Goal: Task Accomplishment & Management: Use online tool/utility

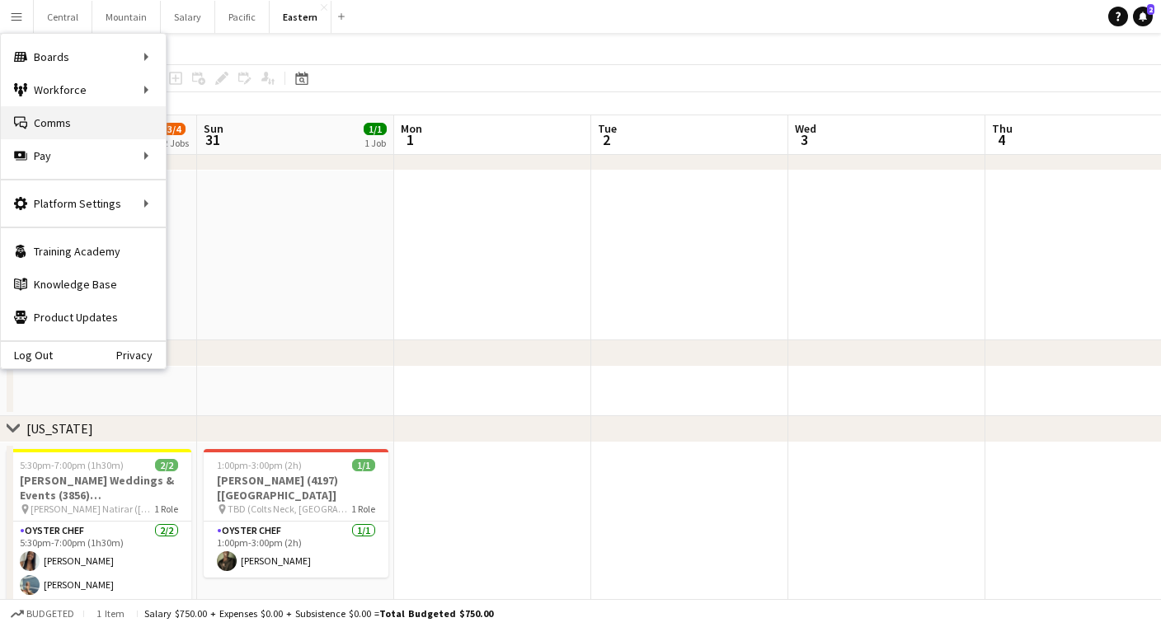
scroll to position [0, 394]
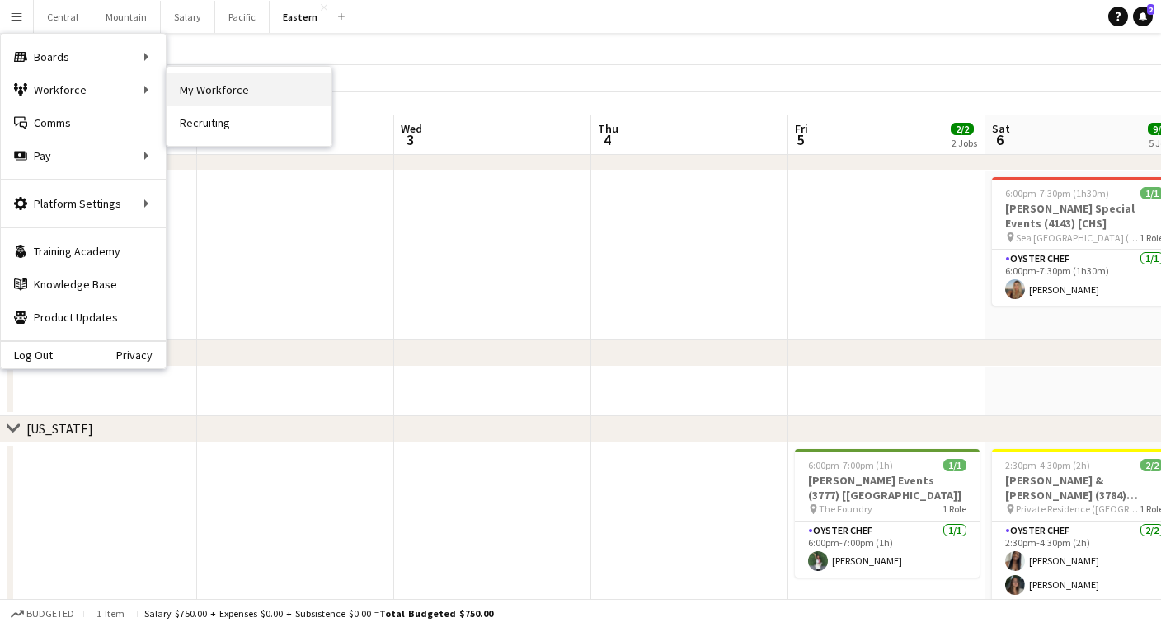
click at [185, 93] on link "My Workforce" at bounding box center [249, 89] width 165 height 33
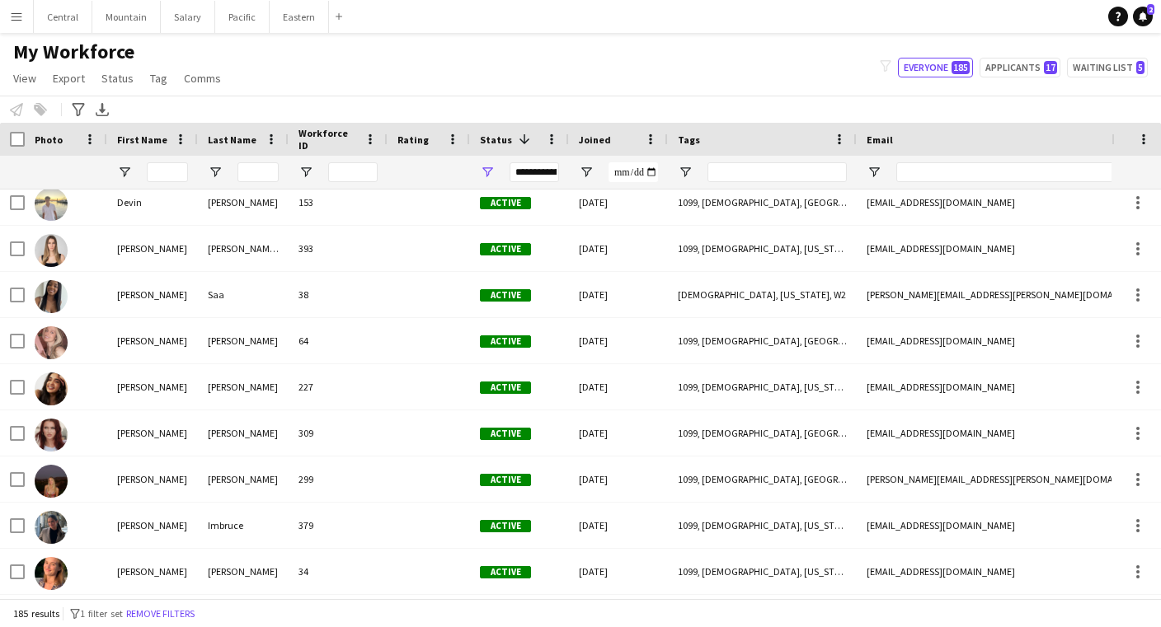
scroll to position [4399, 0]
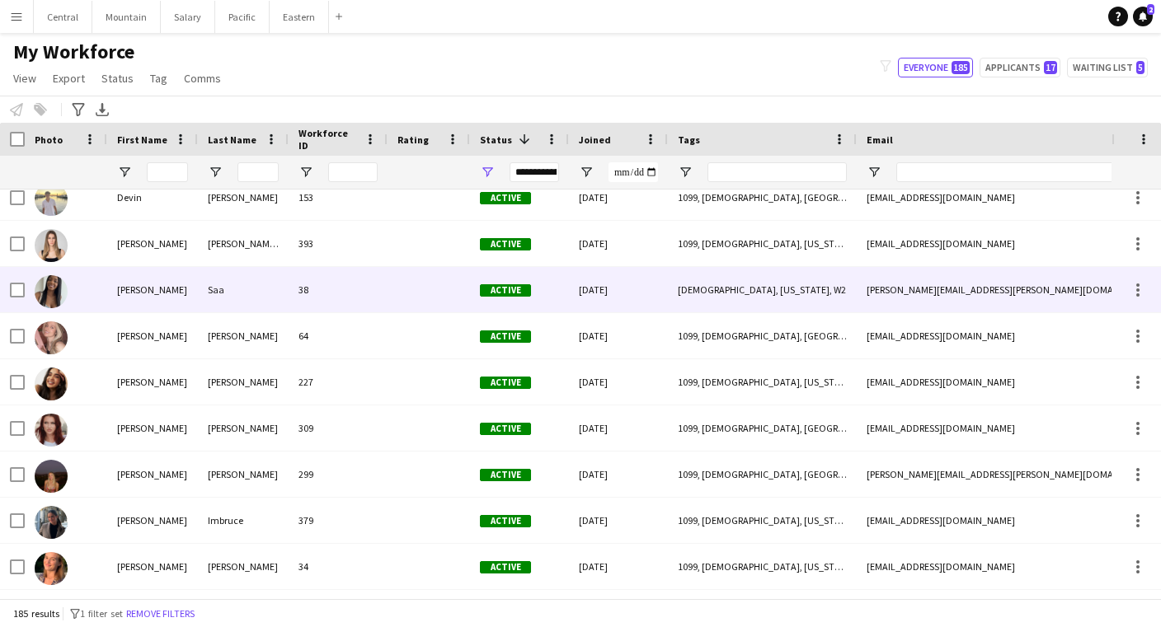
click at [411, 299] on div at bounding box center [428, 289] width 82 height 45
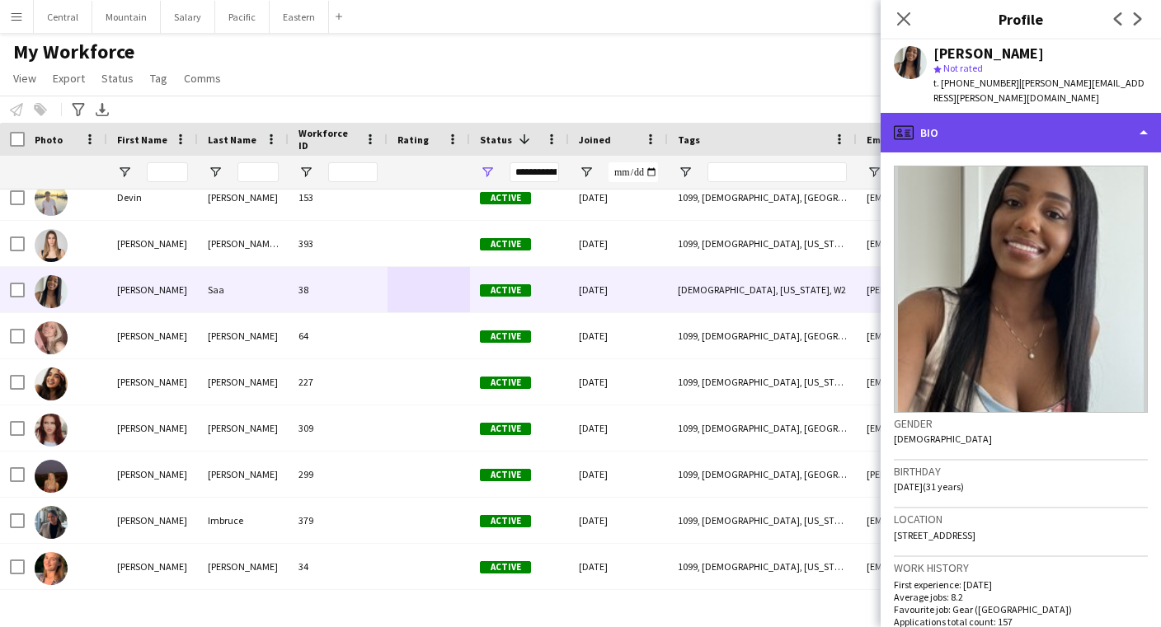
click at [1004, 113] on div "profile Bio" at bounding box center [1020, 133] width 280 height 40
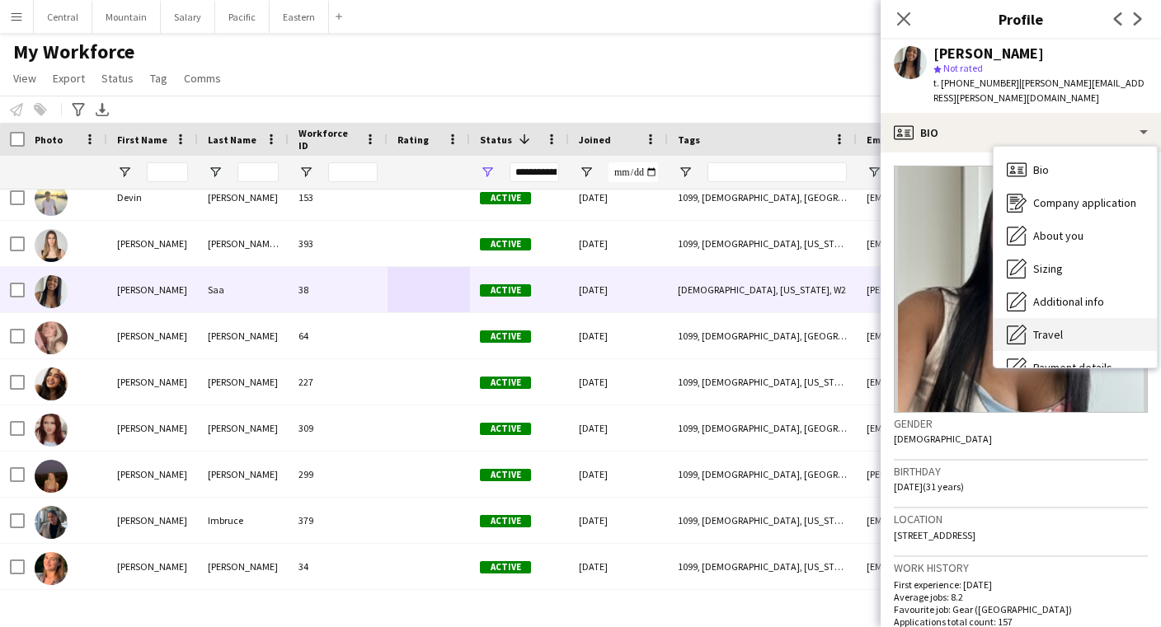
click at [1056, 318] on div "Travel Travel" at bounding box center [1074, 334] width 163 height 33
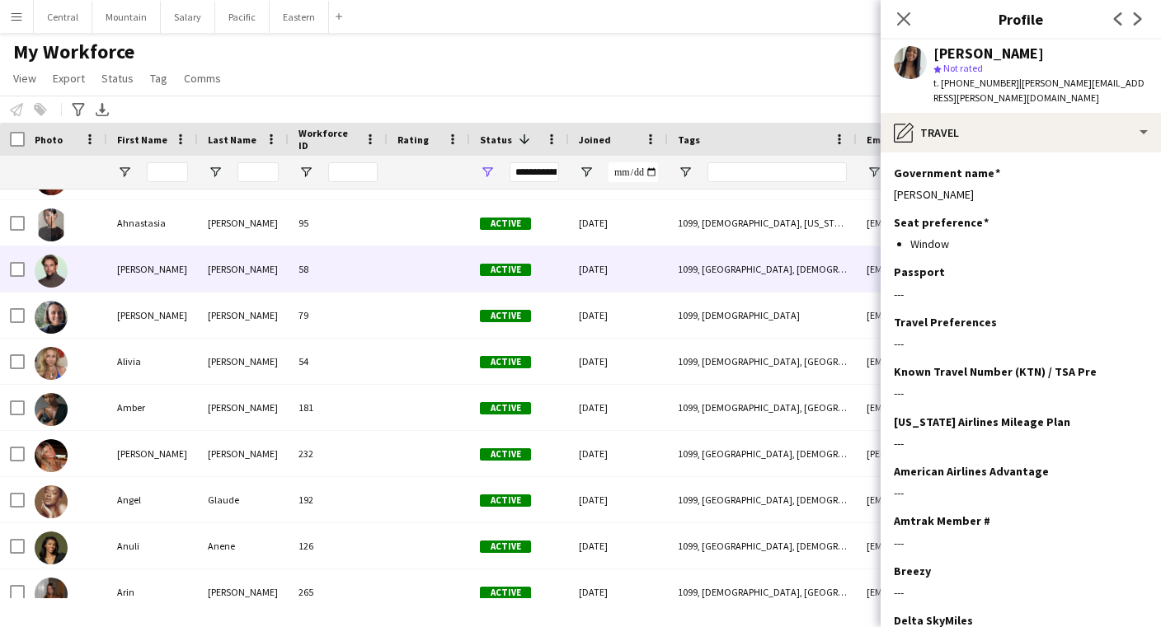
click at [278, 251] on div "[PERSON_NAME]" at bounding box center [243, 269] width 91 height 45
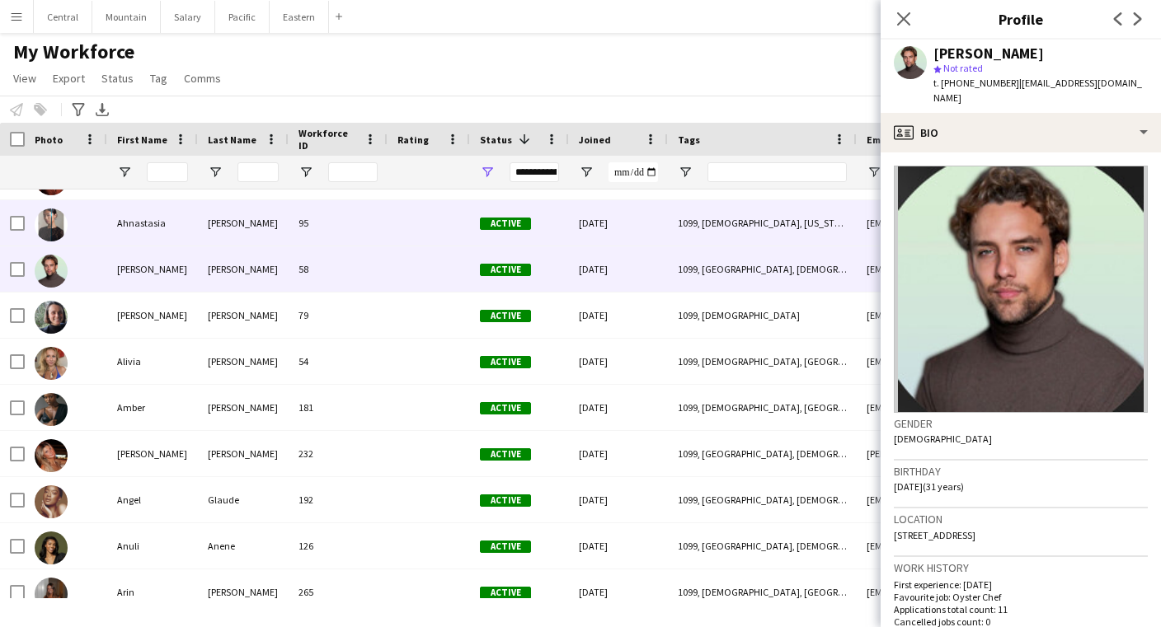
click at [279, 234] on div "[PERSON_NAME]" at bounding box center [243, 222] width 91 height 45
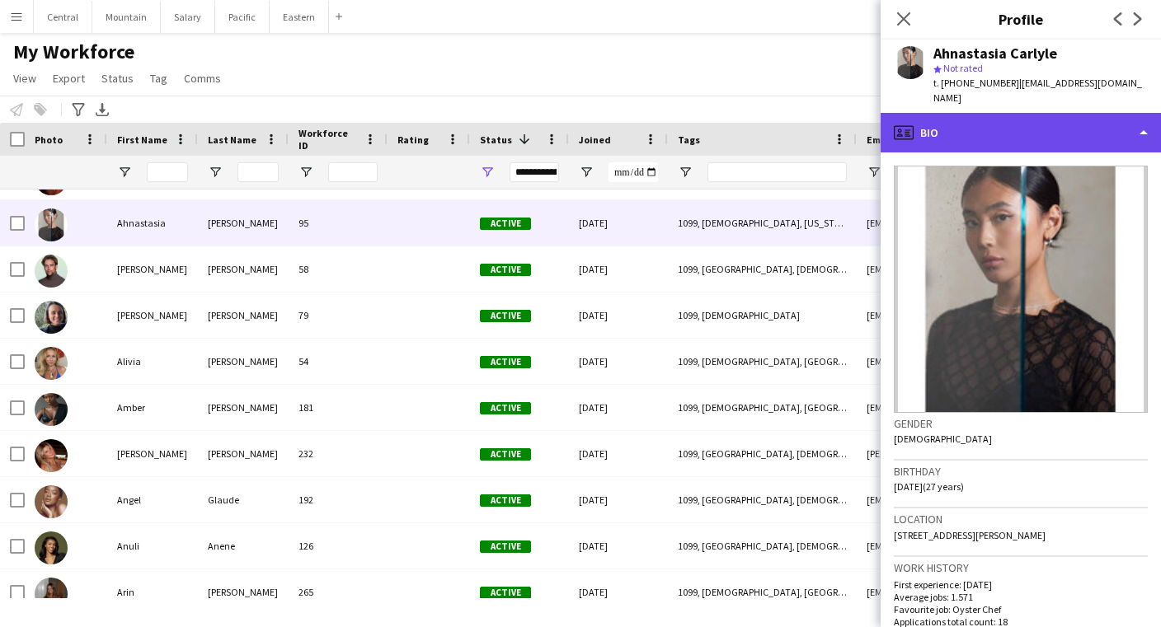
click at [988, 125] on div "profile Bio" at bounding box center [1020, 133] width 280 height 40
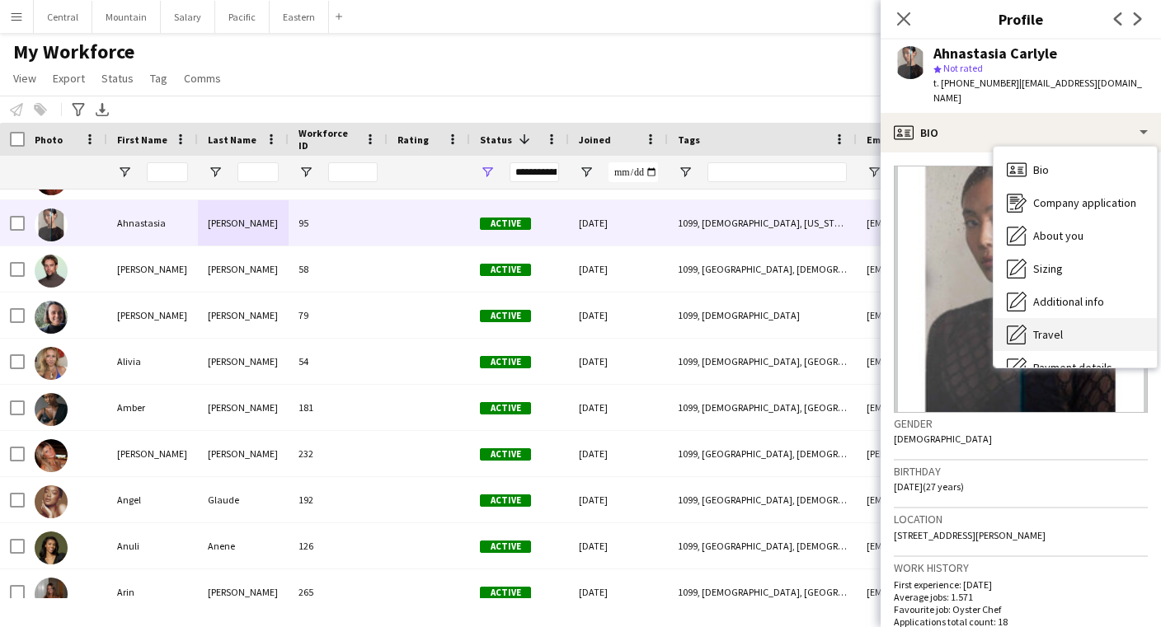
click at [1039, 327] on span "Travel" at bounding box center [1048, 334] width 30 height 15
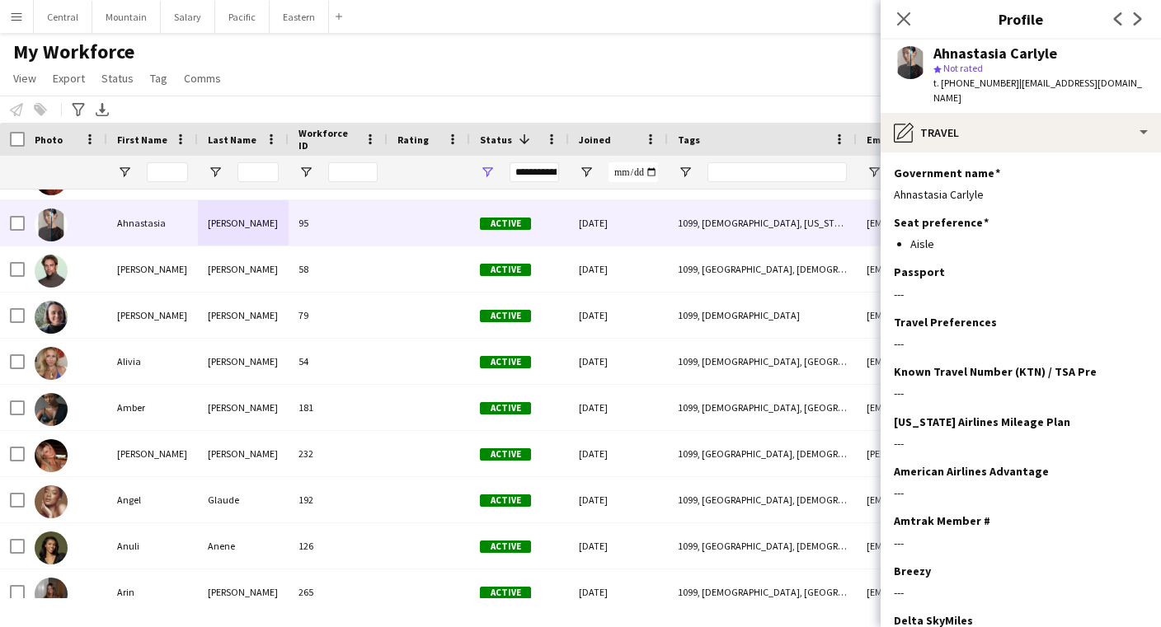
drag, startPoint x: 937, startPoint y: 51, endPoint x: 1076, endPoint y: 51, distance: 139.3
click at [1076, 51] on div "Ahnastasia Carlyle" at bounding box center [1040, 53] width 214 height 15
copy div "Ahnastasia Carlyle"
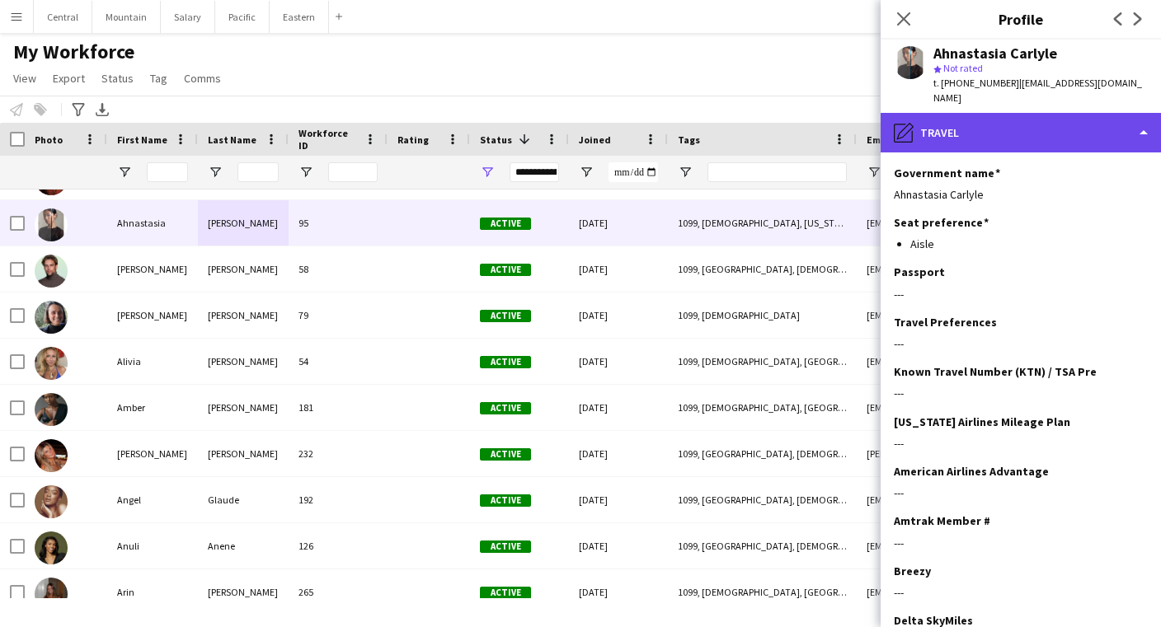
click at [927, 129] on div "pencil4 Travel" at bounding box center [1020, 133] width 280 height 40
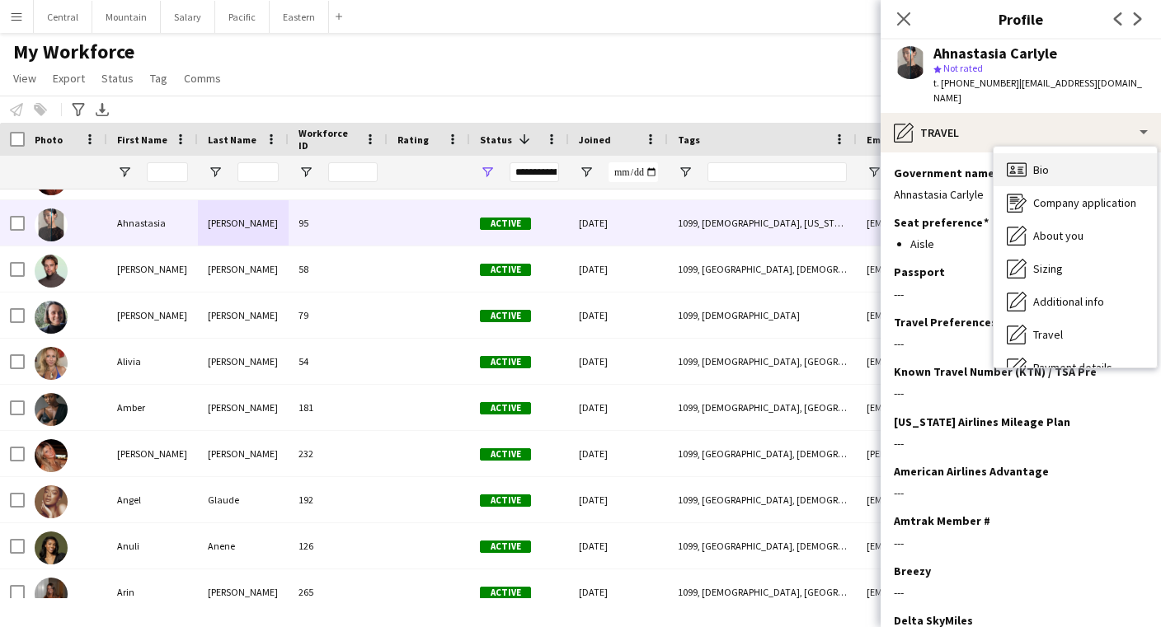
click at [1032, 153] on div "Bio Bio" at bounding box center [1074, 169] width 163 height 33
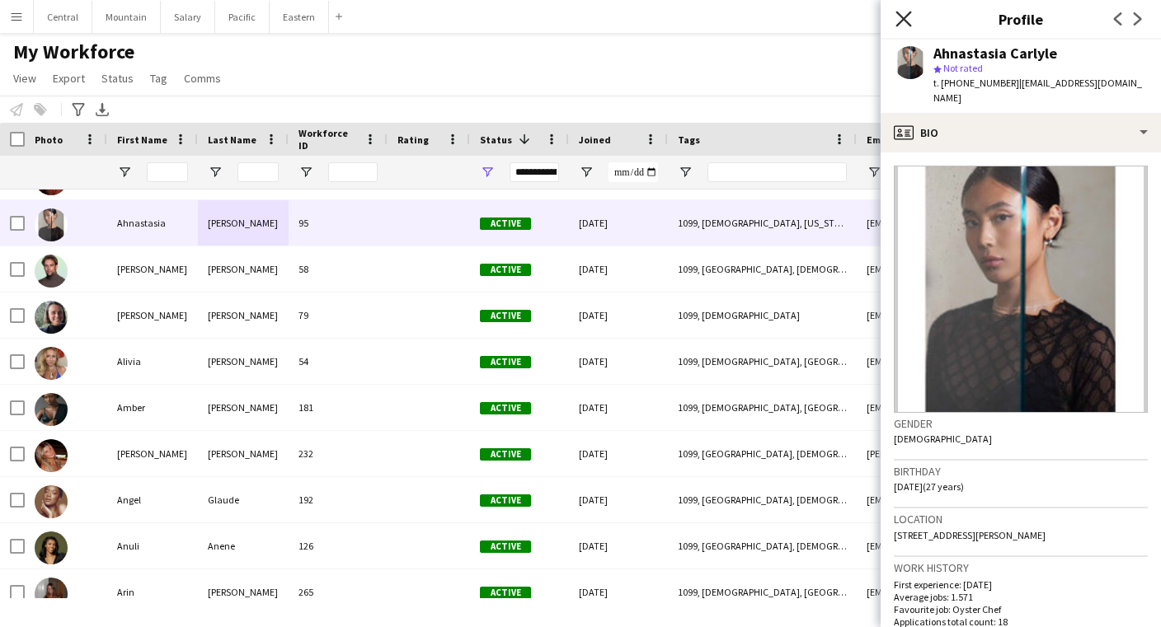
click at [897, 12] on icon at bounding box center [903, 19] width 16 height 16
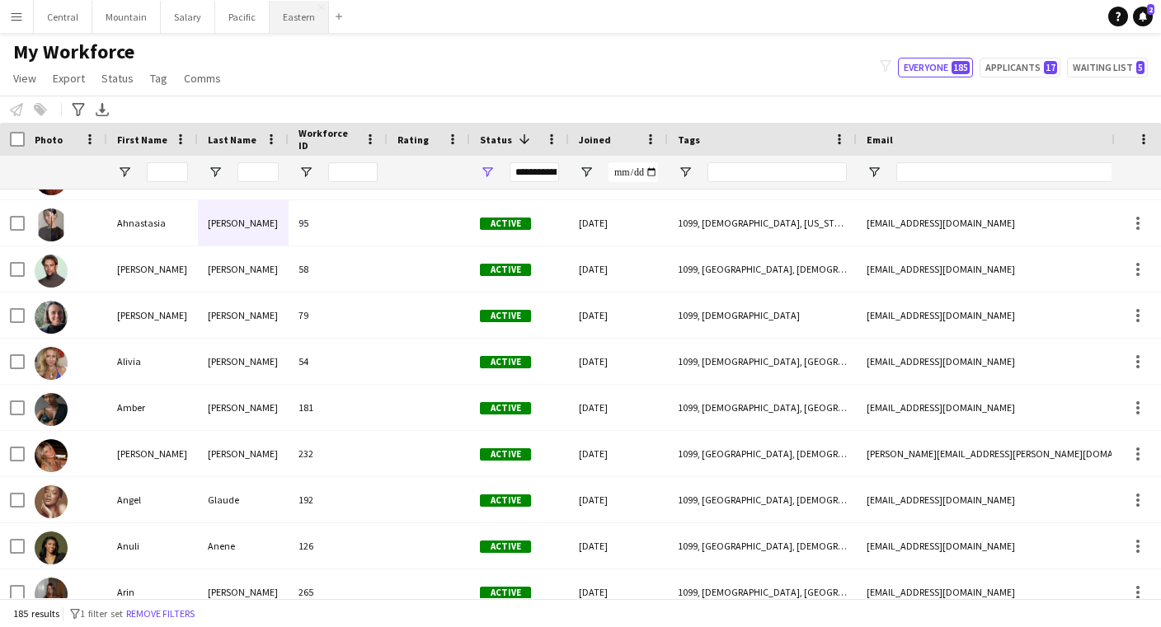
click at [287, 26] on button "Eastern Close" at bounding box center [299, 17] width 59 height 32
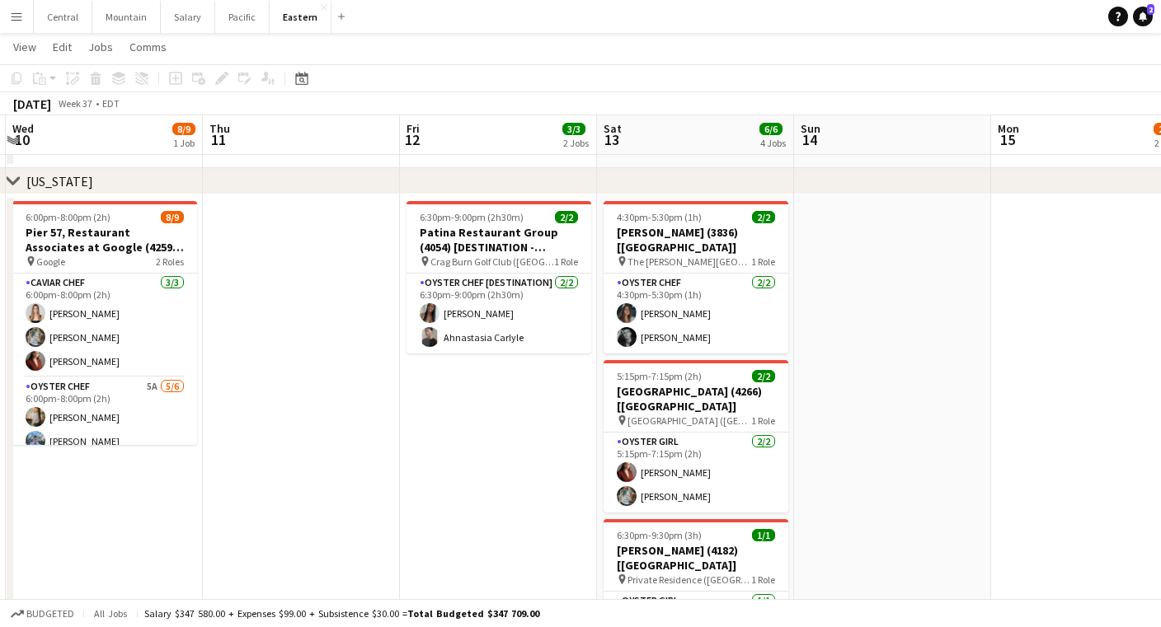
scroll to position [0, 585]
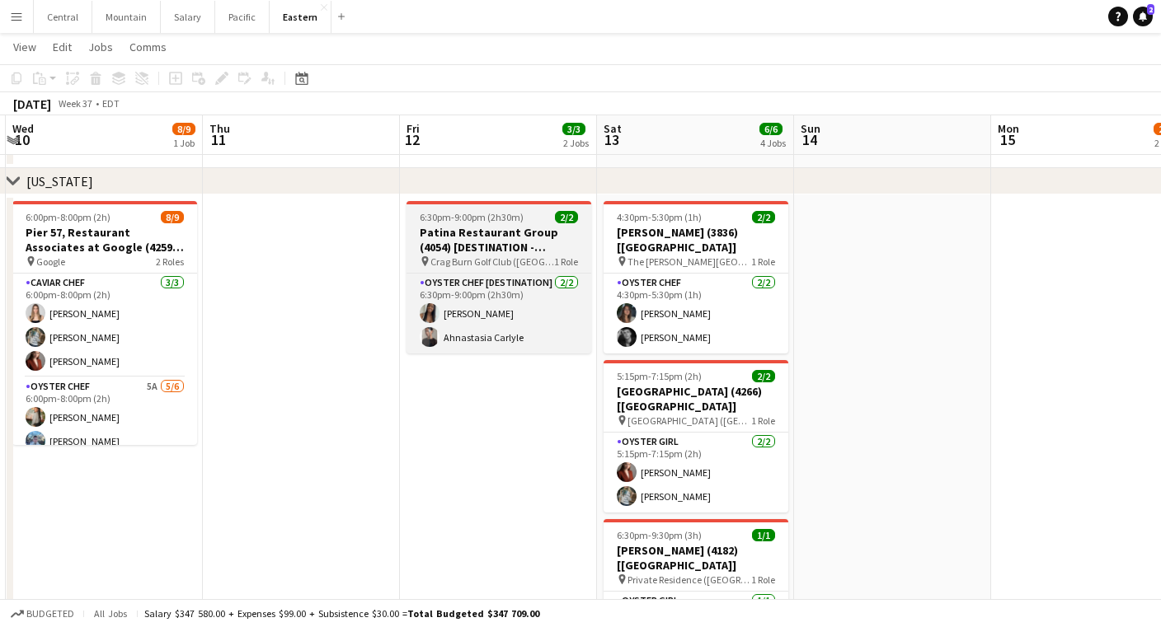
click at [504, 251] on h3 "Patina Restaurant Group (4054) [DESTINATION - [GEOGRAPHIC_DATA], [GEOGRAPHIC_DA…" at bounding box center [498, 240] width 185 height 30
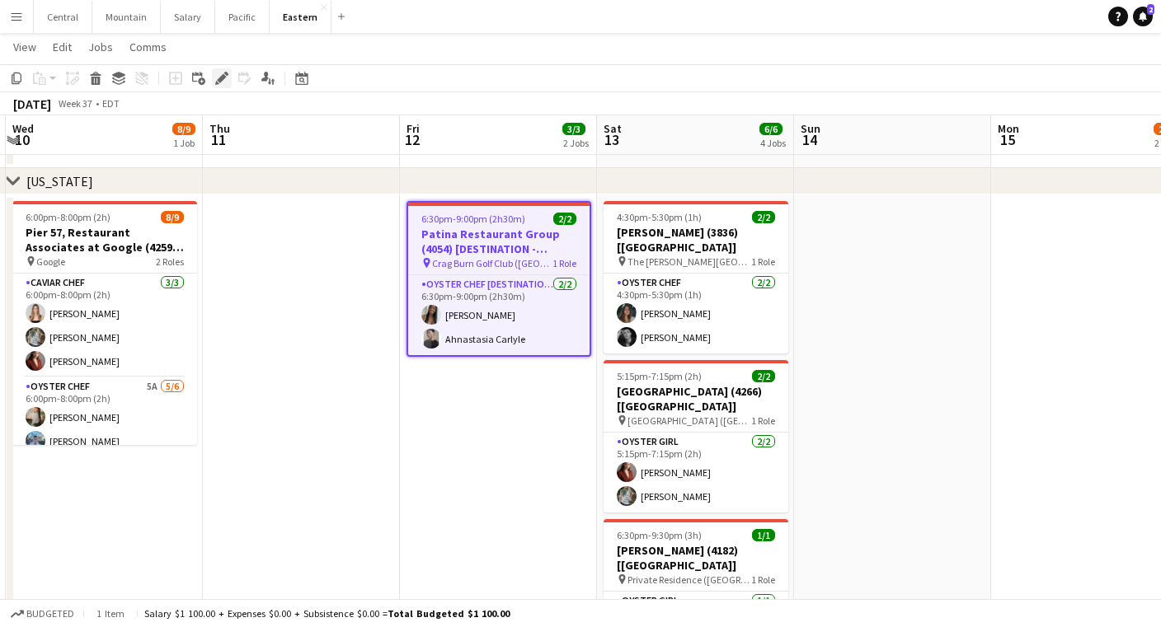
click at [215, 80] on icon "Edit" at bounding box center [221, 78] width 13 height 13
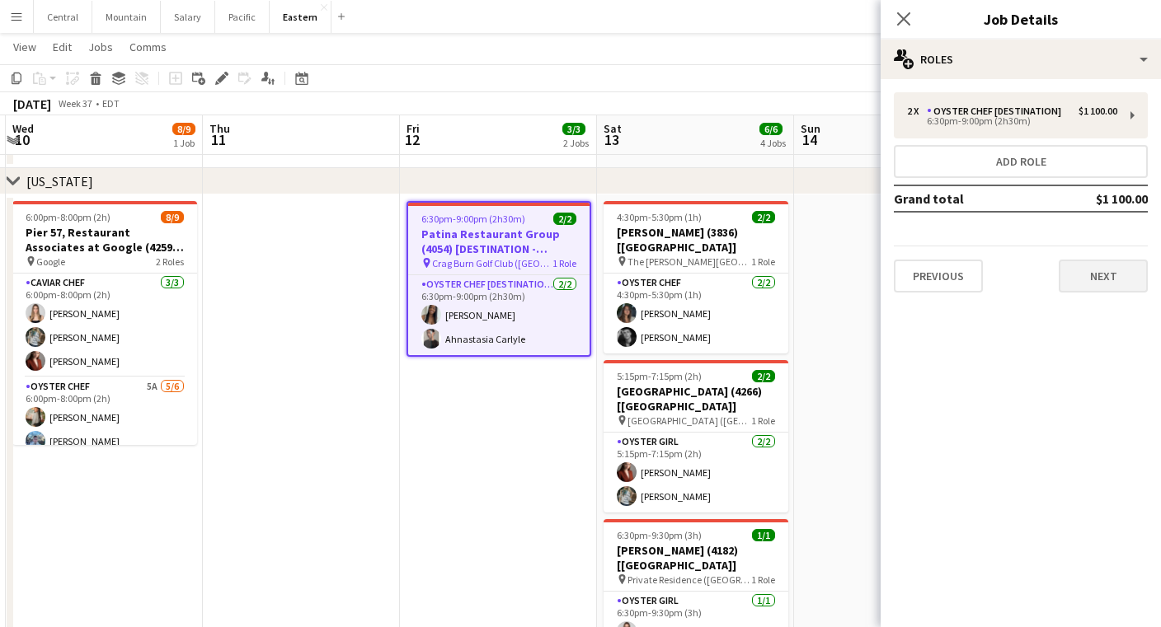
click at [1098, 288] on button "Next" at bounding box center [1103, 276] width 89 height 33
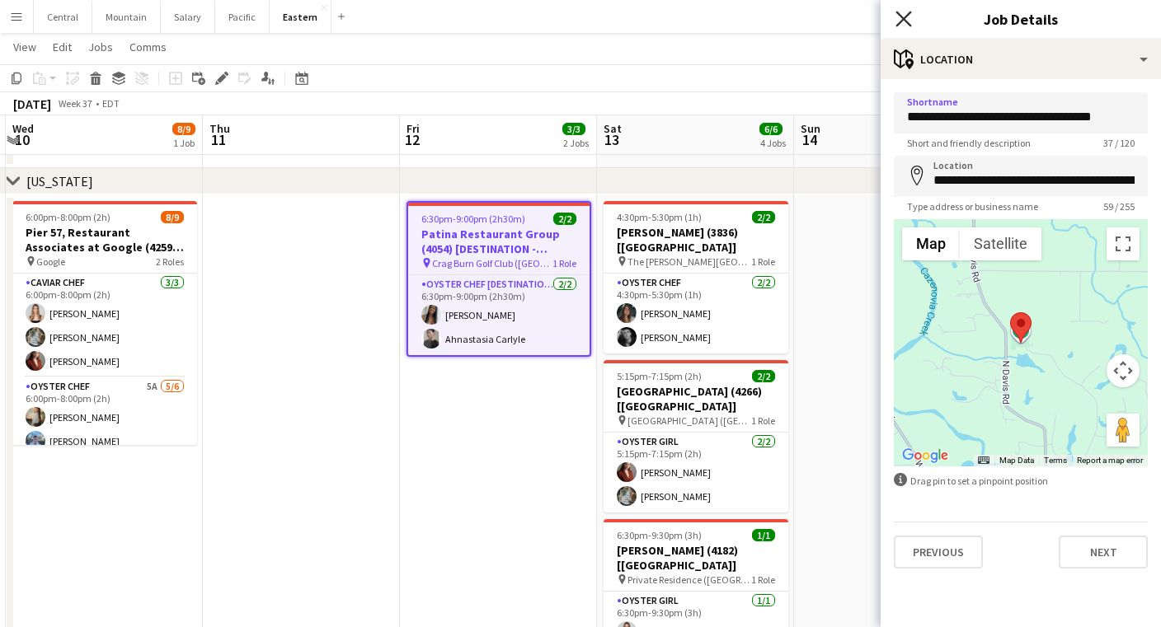
click at [909, 16] on icon "Close pop-in" at bounding box center [903, 19] width 16 height 16
